Goal: Register for event/course

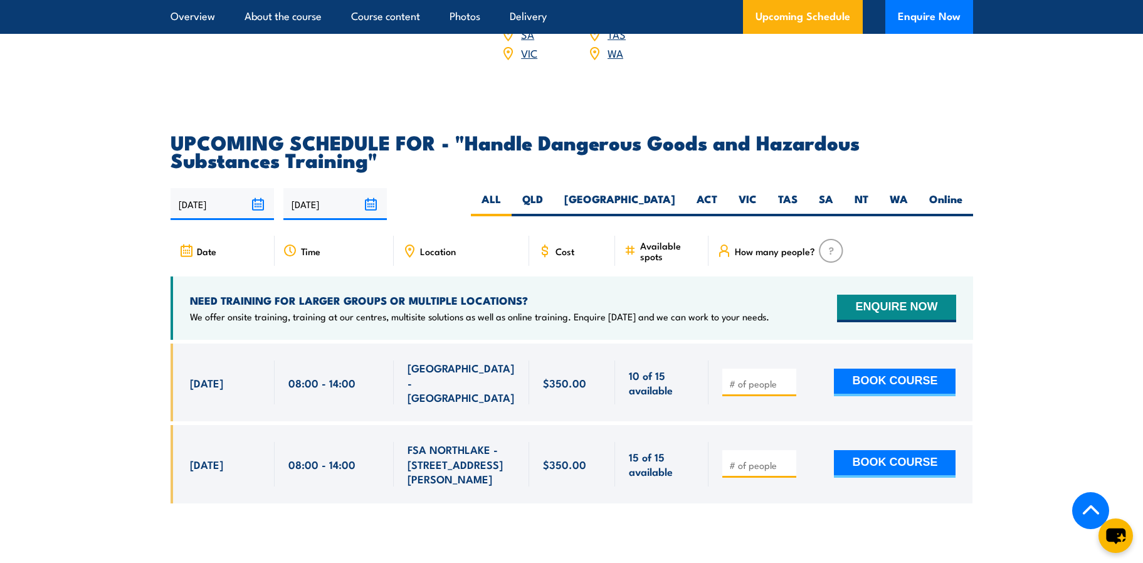
scroll to position [1944, 0]
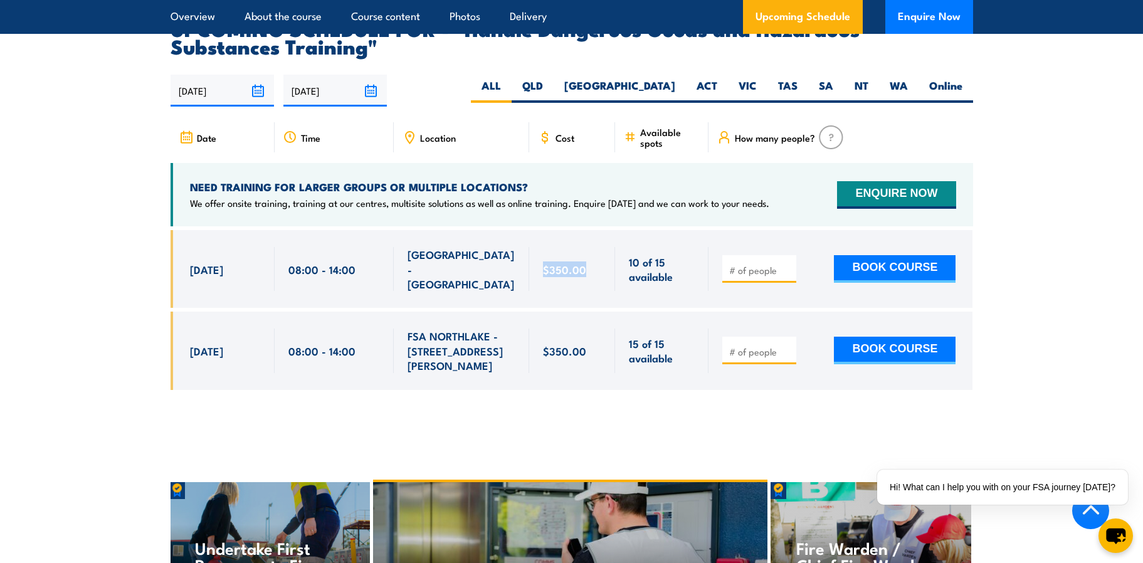
drag, startPoint x: 549, startPoint y: 270, endPoint x: 593, endPoint y: 283, distance: 46.4
click at [593, 283] on div "$350.00" at bounding box center [572, 269] width 87 height 78
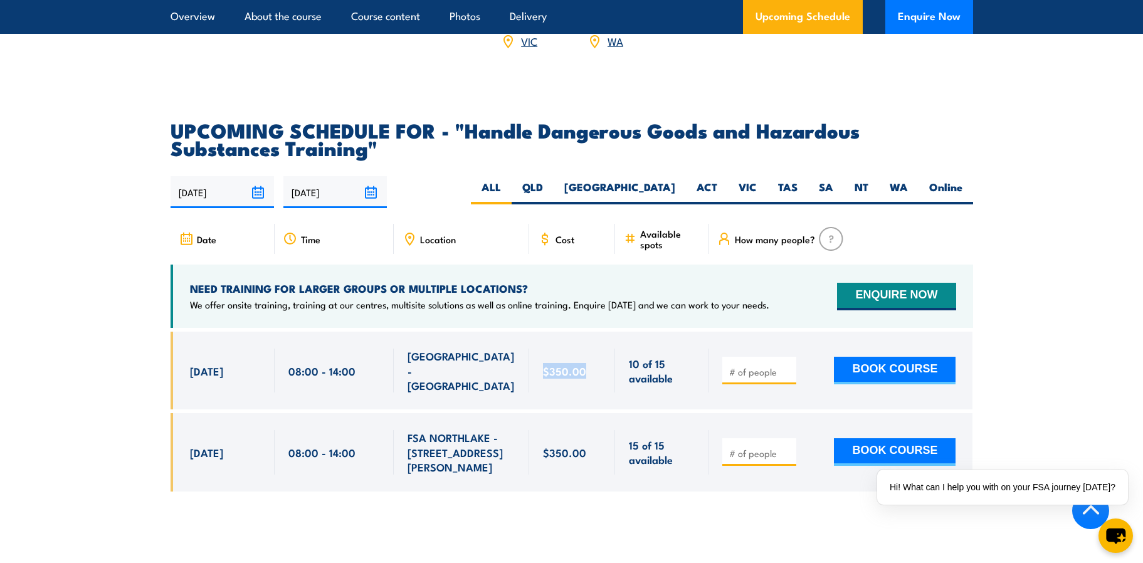
scroll to position [1824, 0]
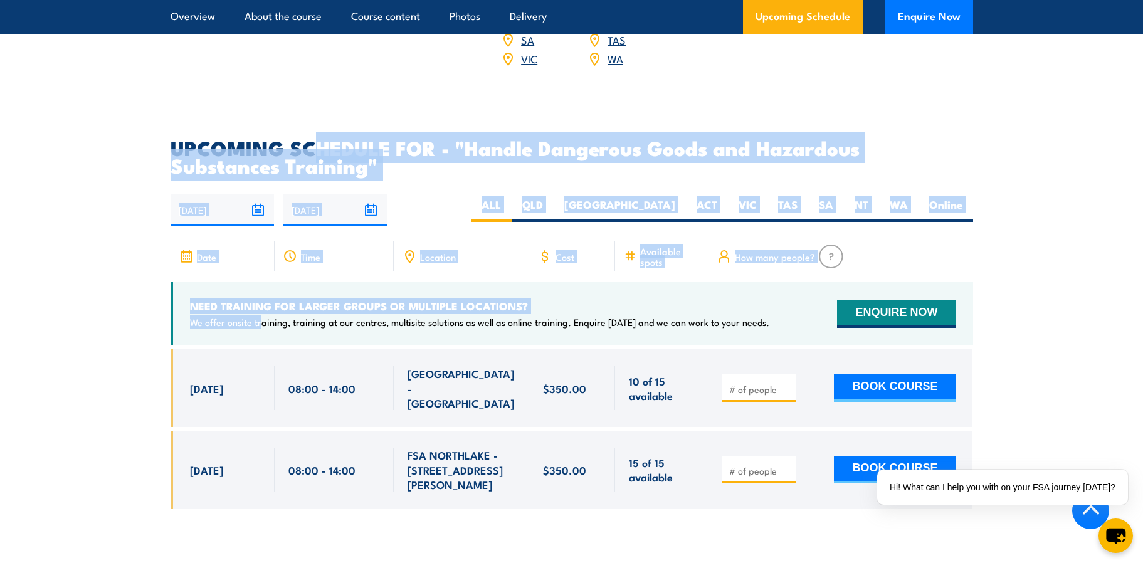
drag, startPoint x: 318, startPoint y: 166, endPoint x: 260, endPoint y: 355, distance: 198.3
click at [260, 355] on article "UPCOMING SCHEDULE FOR - "Handle Dangerous Goods and Hazardous Substances Traini…" at bounding box center [572, 333] width 802 height 389
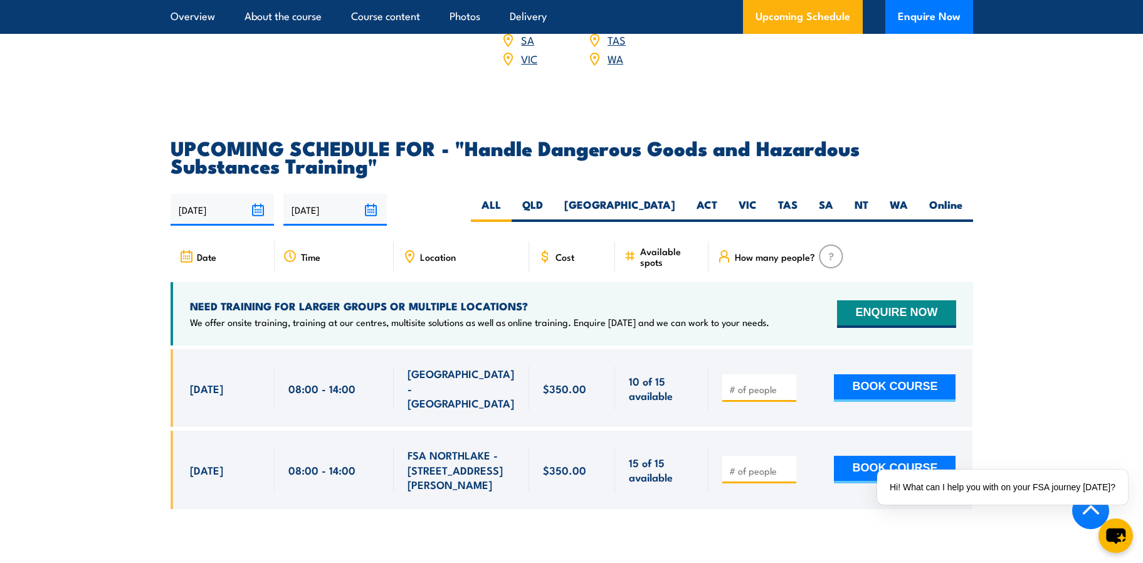
click at [478, 409] on div "[GEOGRAPHIC_DATA] - [GEOGRAPHIC_DATA]" at bounding box center [461, 388] width 135 height 78
drag, startPoint x: 544, startPoint y: 466, endPoint x: 692, endPoint y: 454, distance: 149.1
click at [692, 454] on div "[DATE] 08:00 - 08:00" at bounding box center [572, 470] width 802 height 78
click at [622, 497] on div at bounding box center [572, 438] width 802 height 178
drag, startPoint x: 539, startPoint y: 453, endPoint x: 606, endPoint y: 461, distance: 68.2
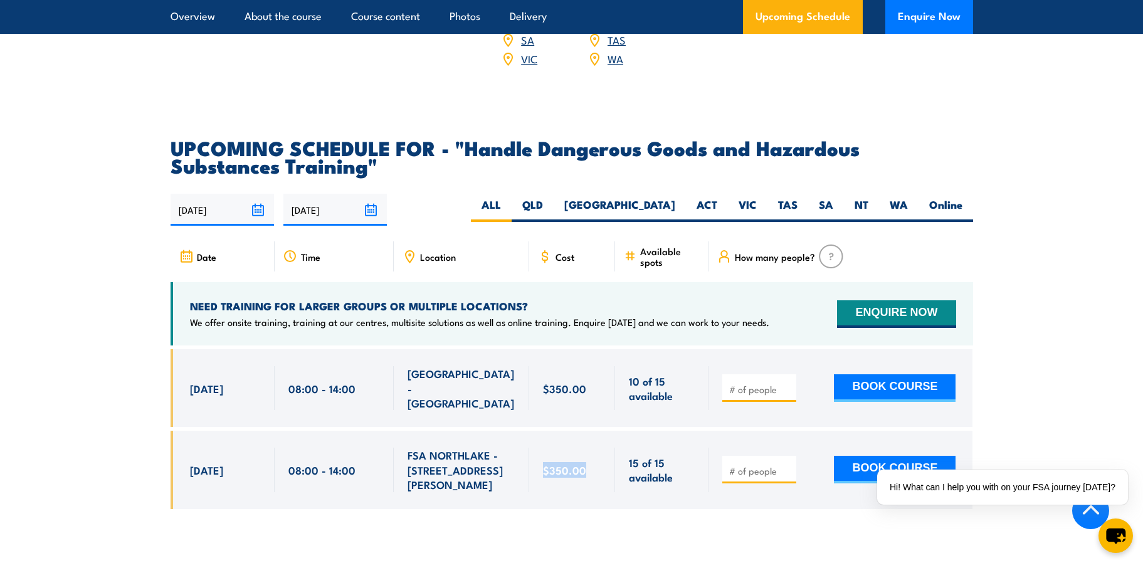
click at [606, 461] on div "$350.00" at bounding box center [572, 470] width 87 height 78
click at [609, 504] on div at bounding box center [572, 438] width 802 height 178
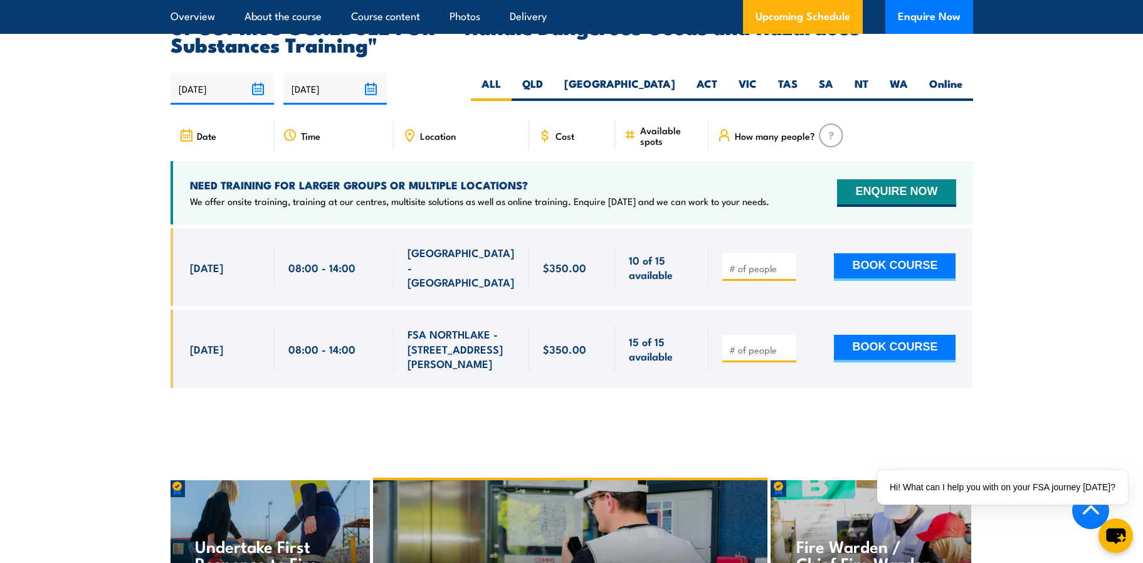
scroll to position [1887, 0]
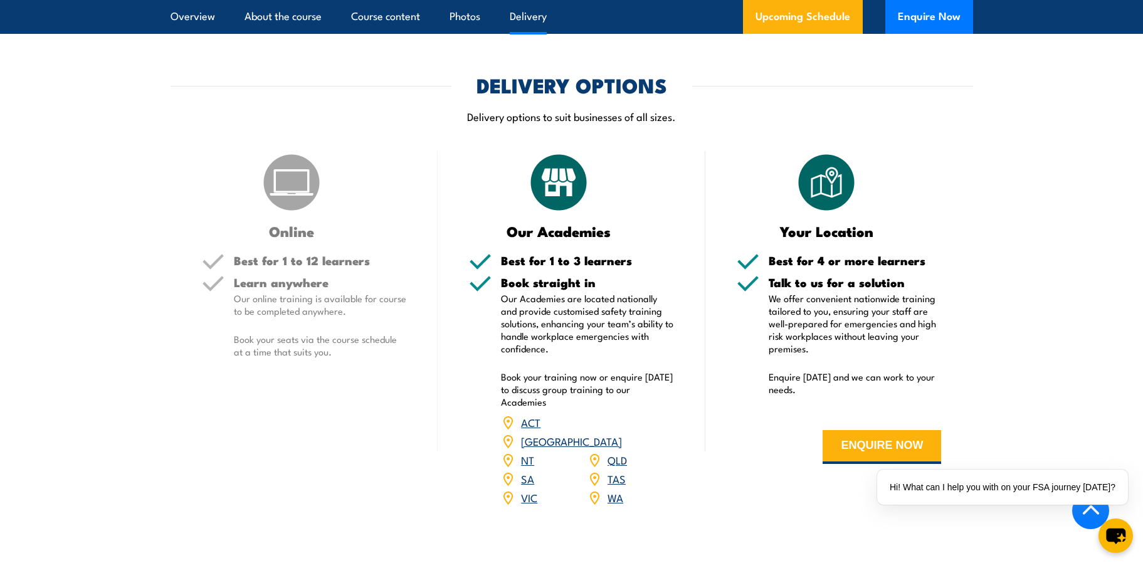
drag, startPoint x: 516, startPoint y: 221, endPoint x: 492, endPoint y: 225, distance: 24.1
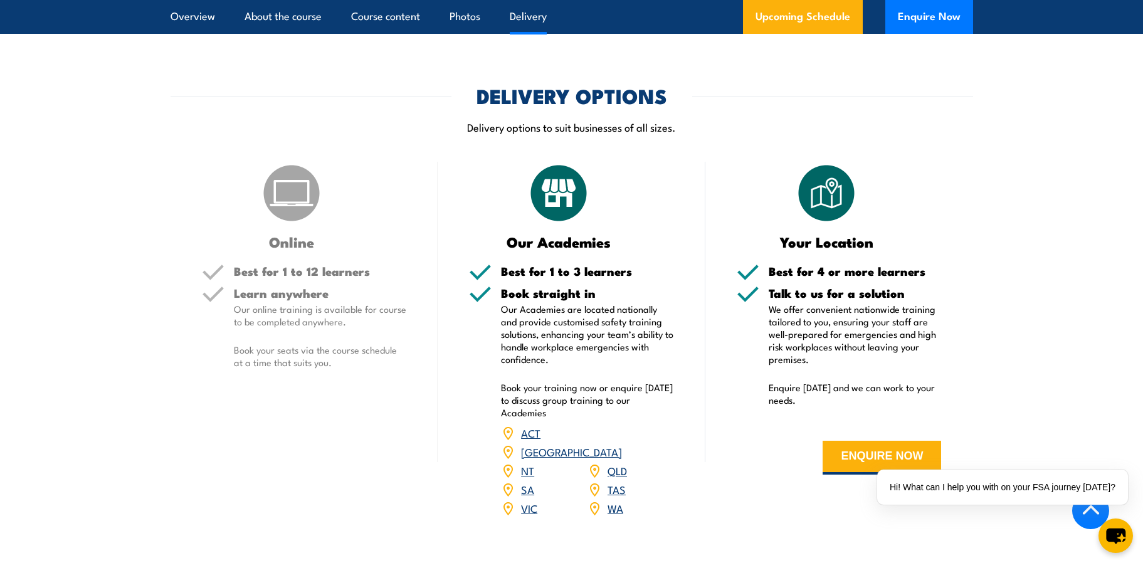
scroll to position [1323, 0]
